Goal: Information Seeking & Learning: Find contact information

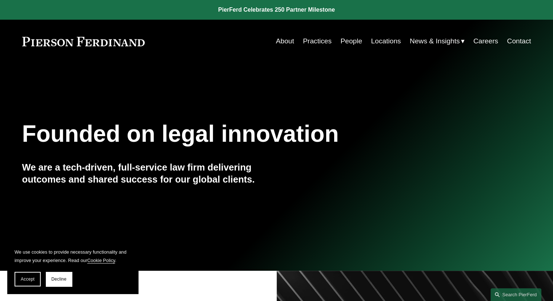
click at [348, 41] on link "People" at bounding box center [352, 41] width 22 height 14
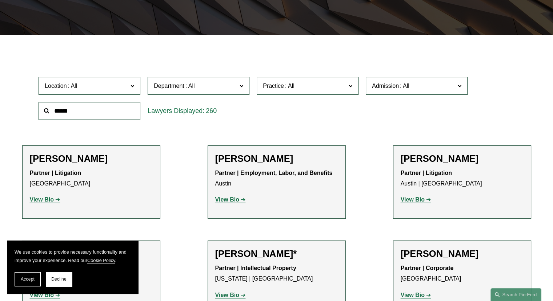
scroll to position [173, 0]
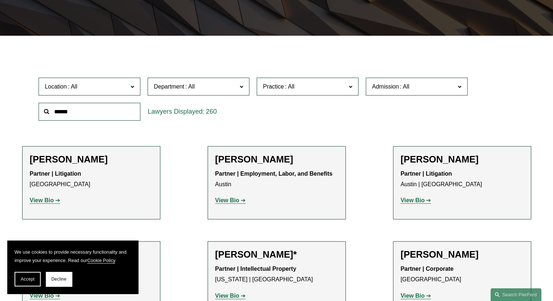
click at [132, 85] on span at bounding box center [133, 86] width 4 height 9
click at [0, 0] on link "[GEOGRAPHIC_DATA]" at bounding box center [0, 0] width 0 height 0
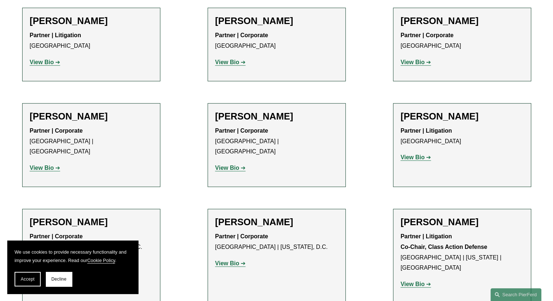
scroll to position [402, 0]
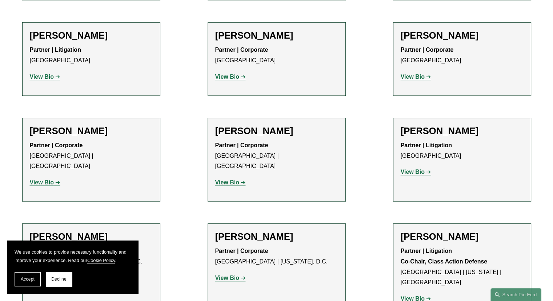
click at [458, 131] on h2 "[PERSON_NAME]" at bounding box center [462, 130] width 123 height 11
click at [413, 172] on strong "View Bio" at bounding box center [413, 171] width 24 height 6
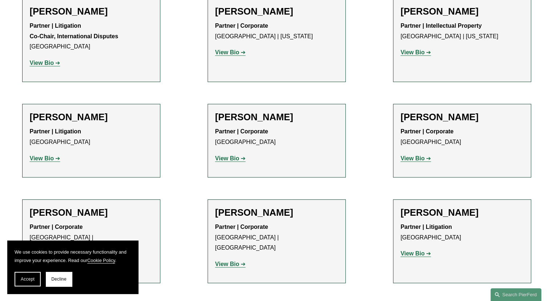
scroll to position [321, 0]
click at [53, 158] on strong "View Bio" at bounding box center [42, 158] width 24 height 6
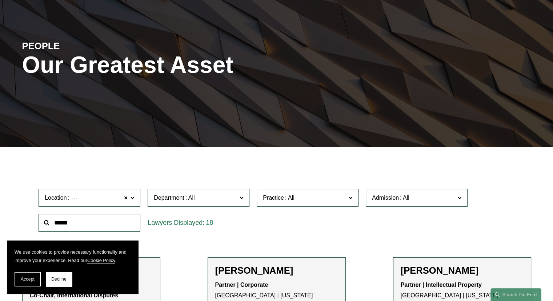
scroll to position [58, 0]
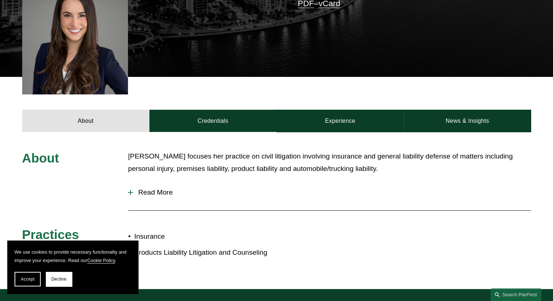
scroll to position [218, 0]
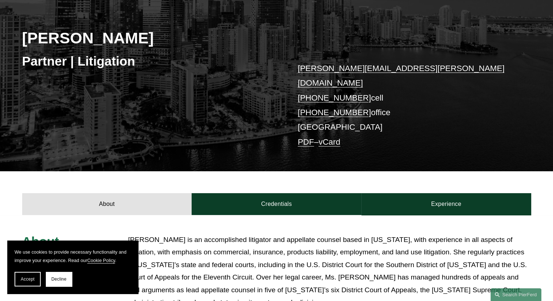
scroll to position [95, 0]
